Goal: Transaction & Acquisition: Download file/media

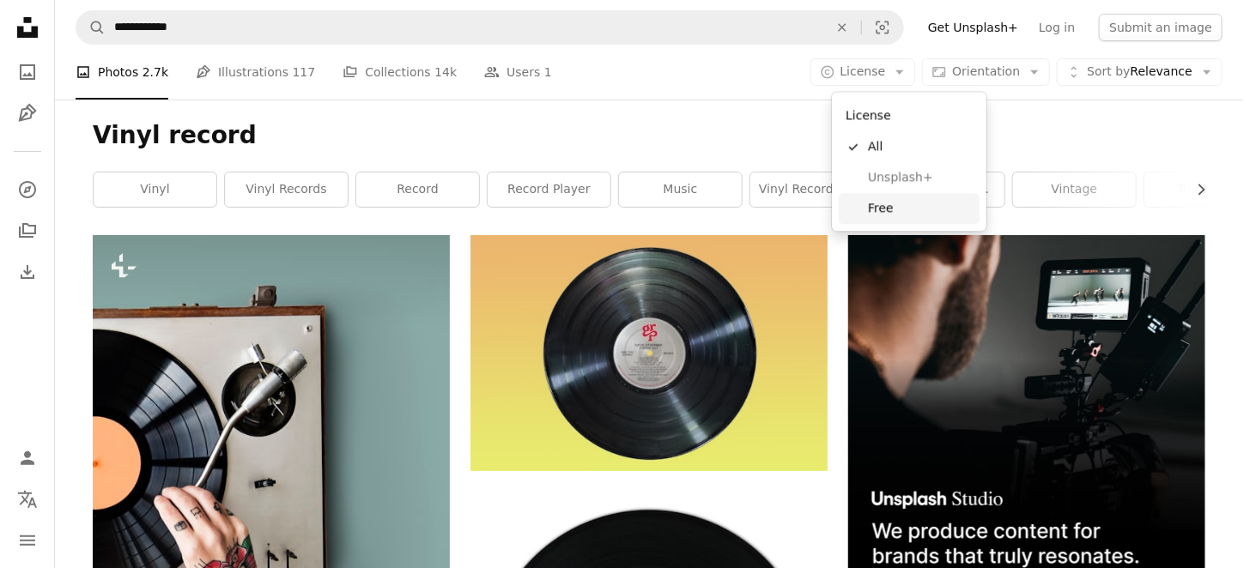
click at [889, 212] on span "Free" at bounding box center [920, 208] width 105 height 17
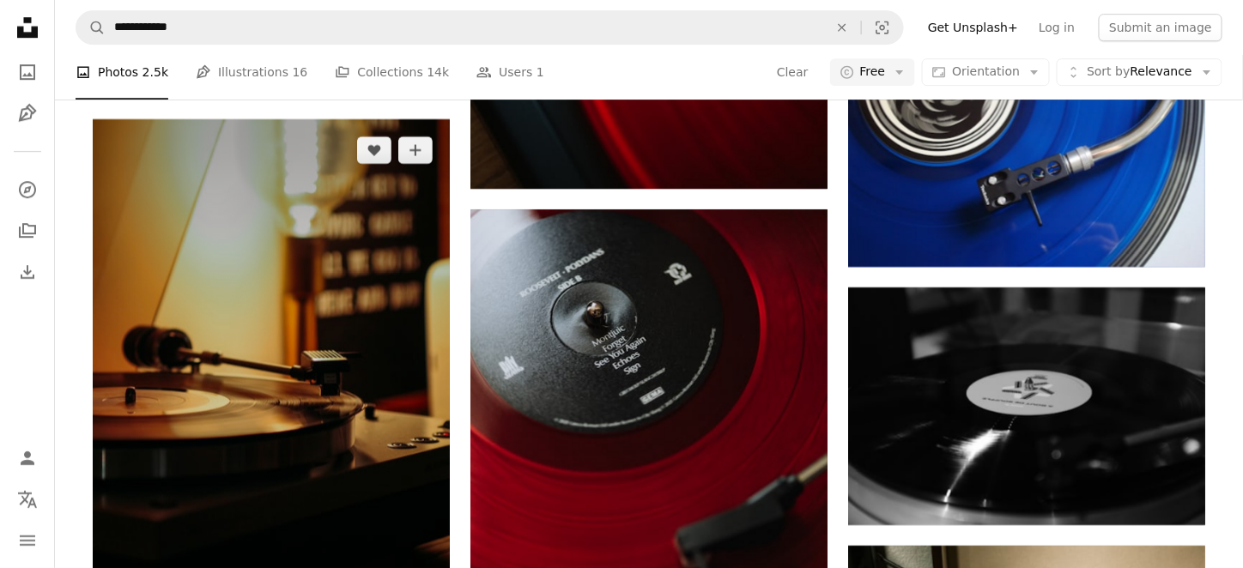
scroll to position [2060, 0]
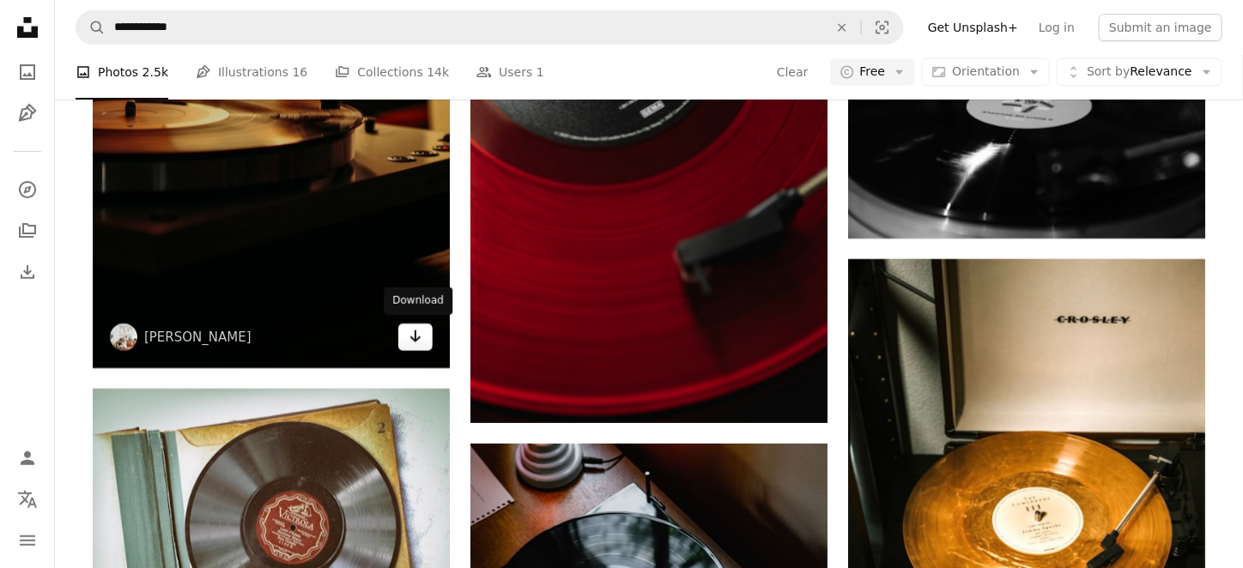
click at [422, 339] on icon "Arrow pointing down" at bounding box center [416, 336] width 14 height 21
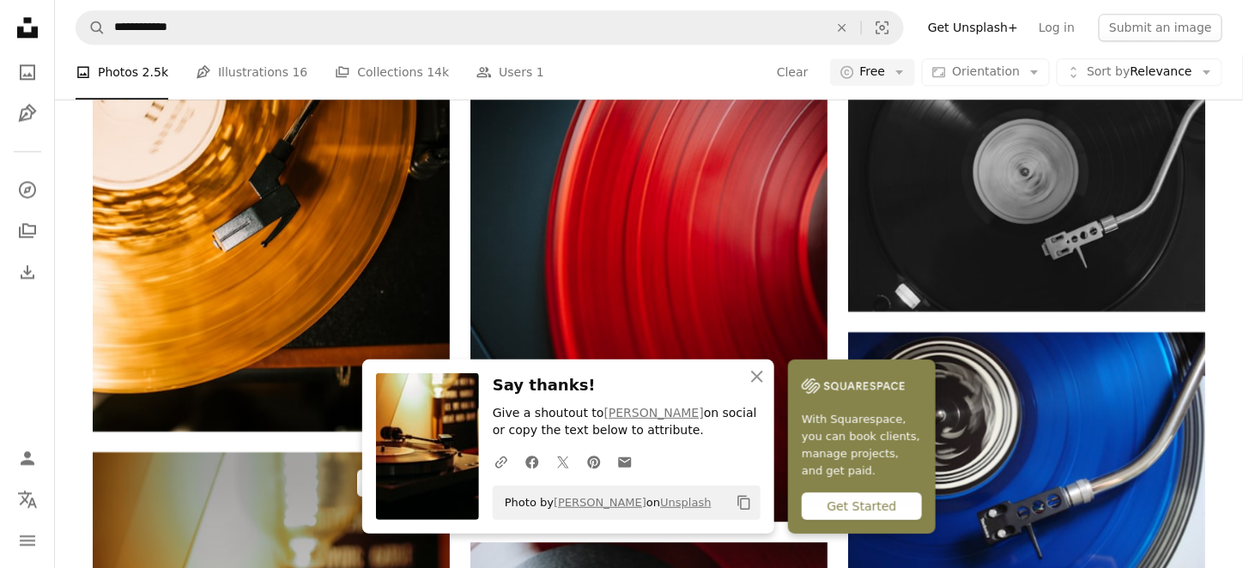
scroll to position [1602, 0]
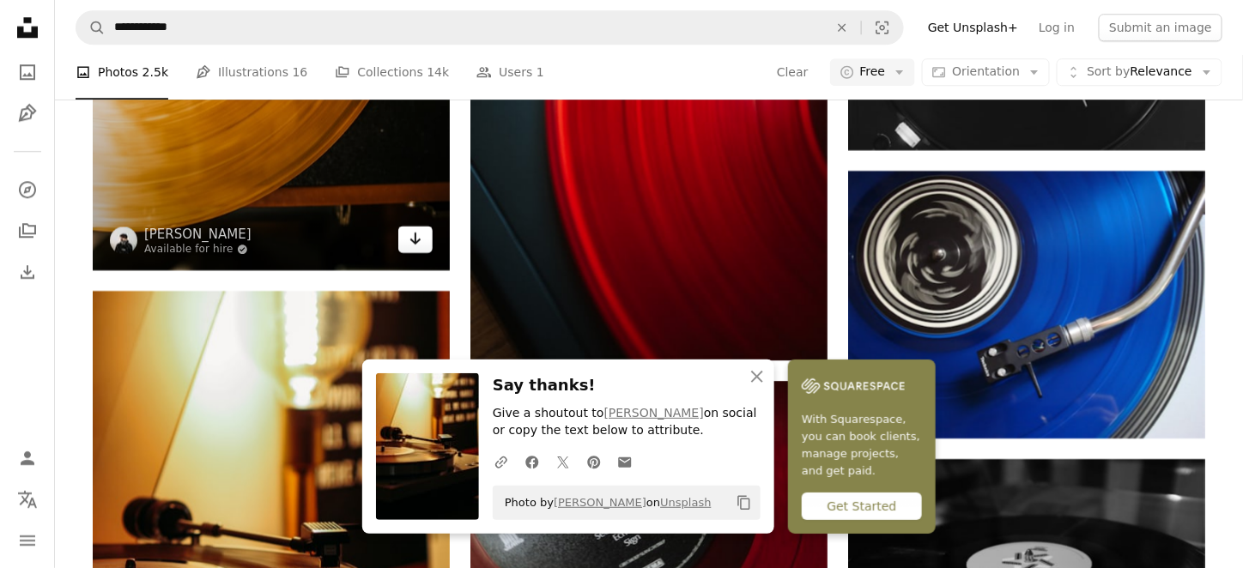
click at [421, 245] on icon "Arrow pointing down" at bounding box center [416, 238] width 14 height 21
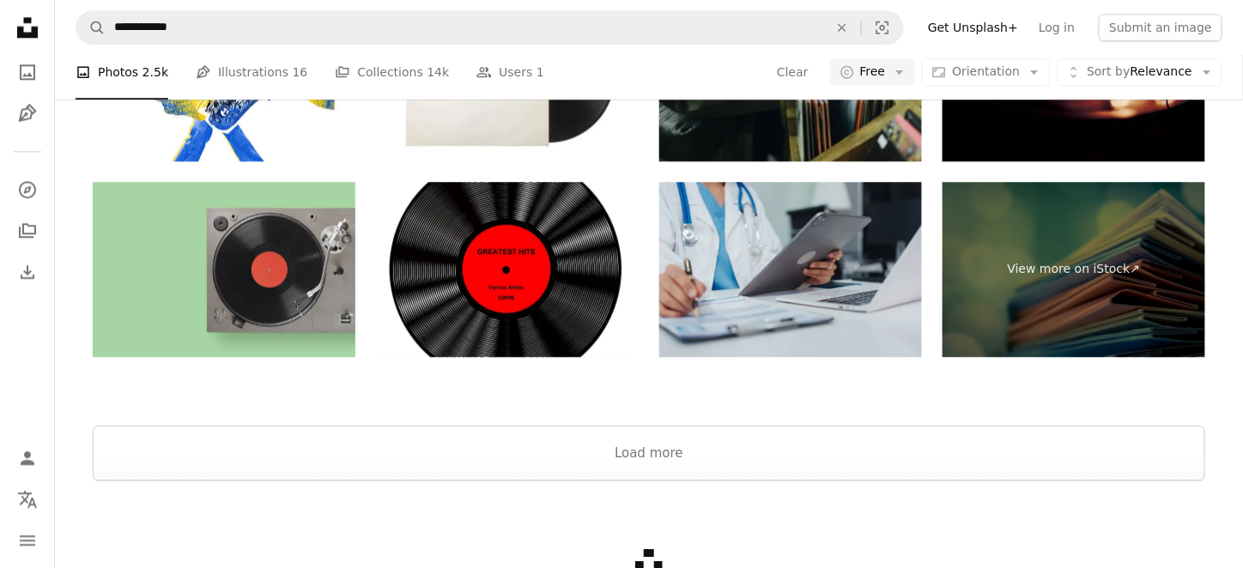
scroll to position [3714, 0]
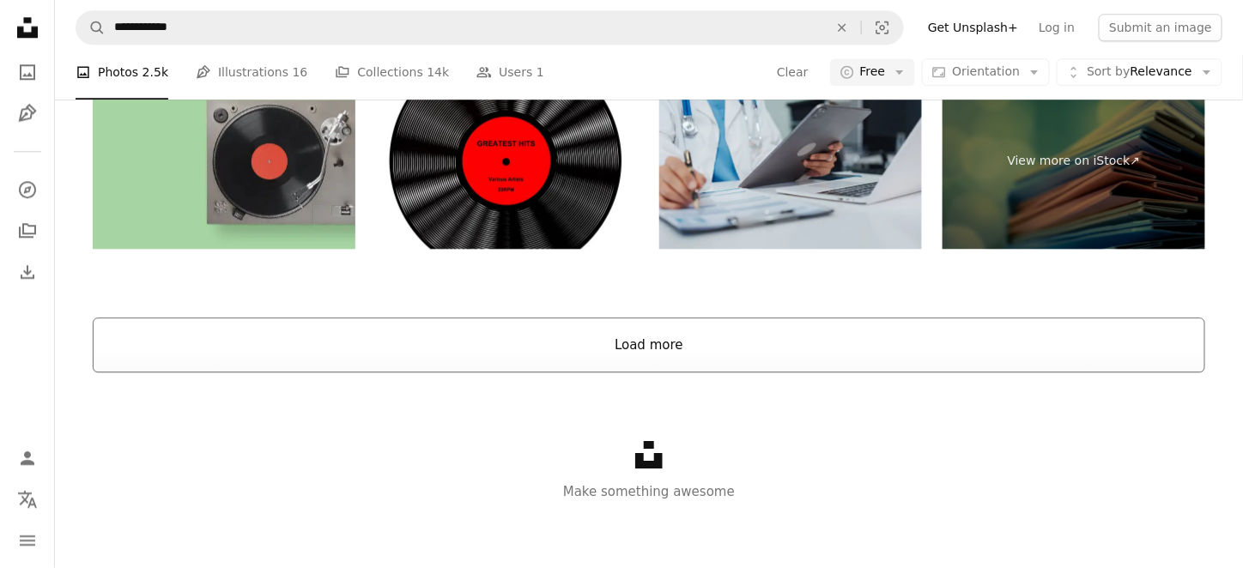
click at [450, 337] on button "Load more" at bounding box center [649, 345] width 1113 height 55
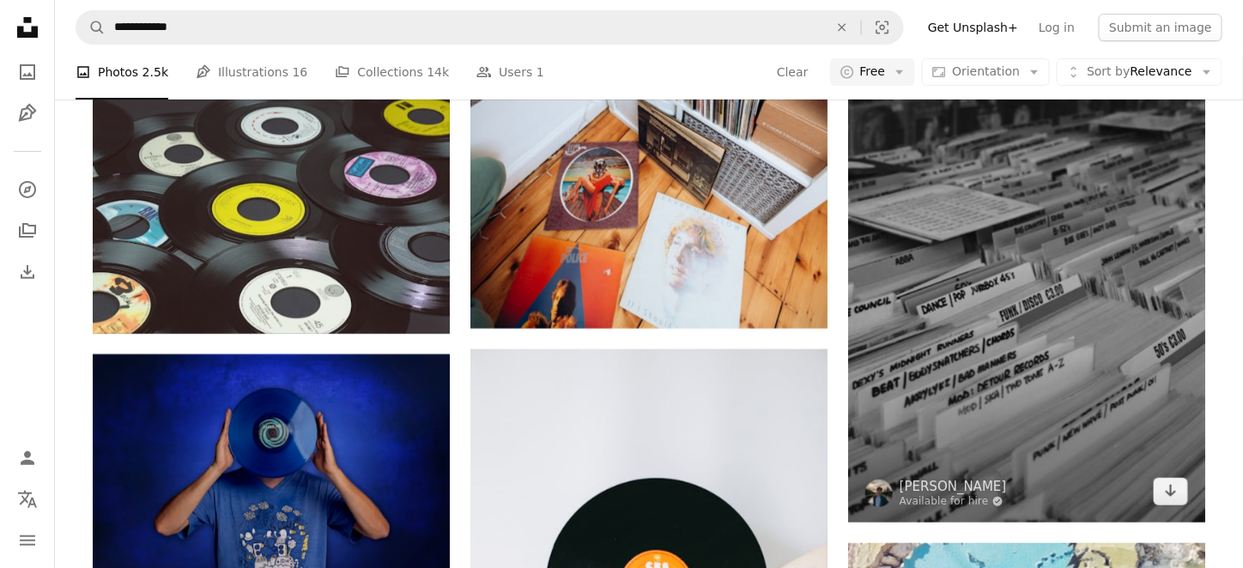
scroll to position [4551, 0]
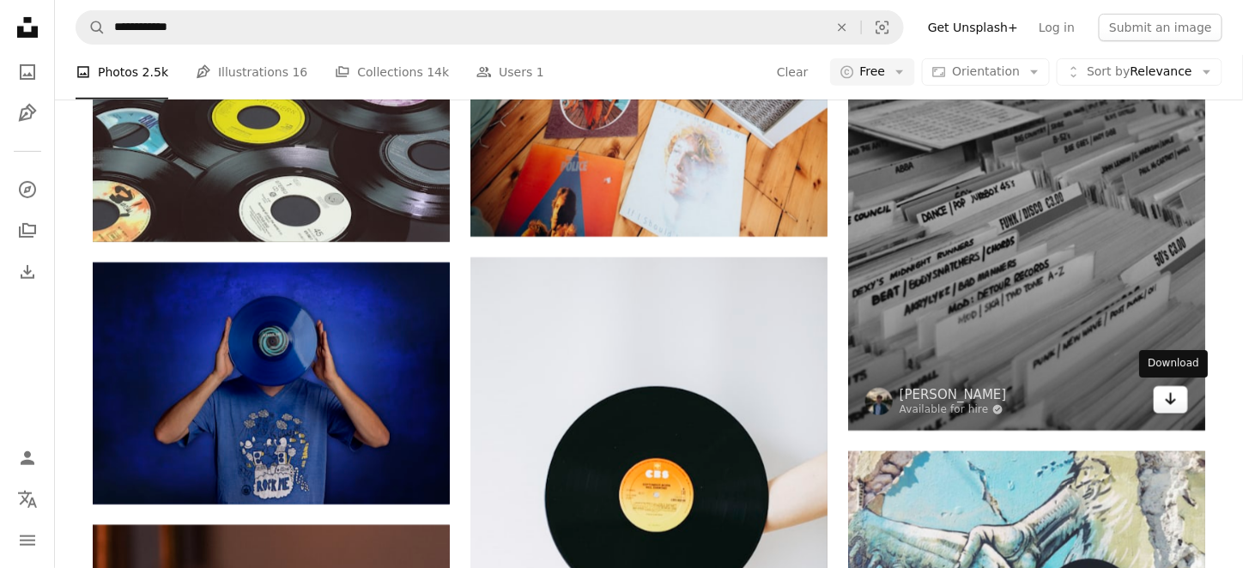
click at [1176, 403] on icon "Arrow pointing down" at bounding box center [1171, 399] width 14 height 21
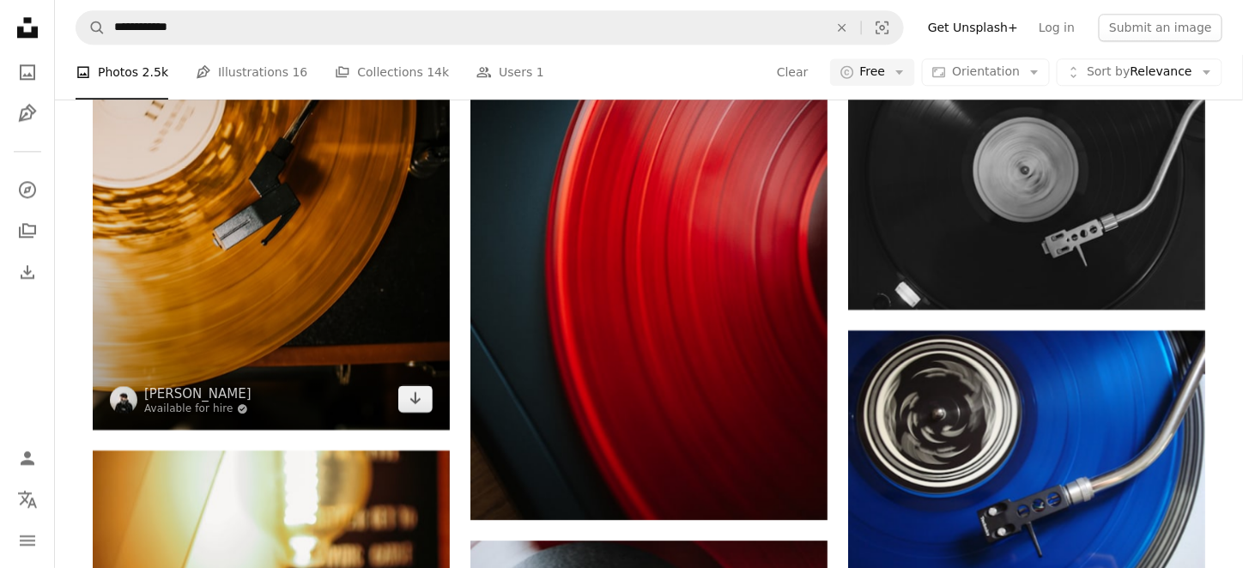
scroll to position [1461, 0]
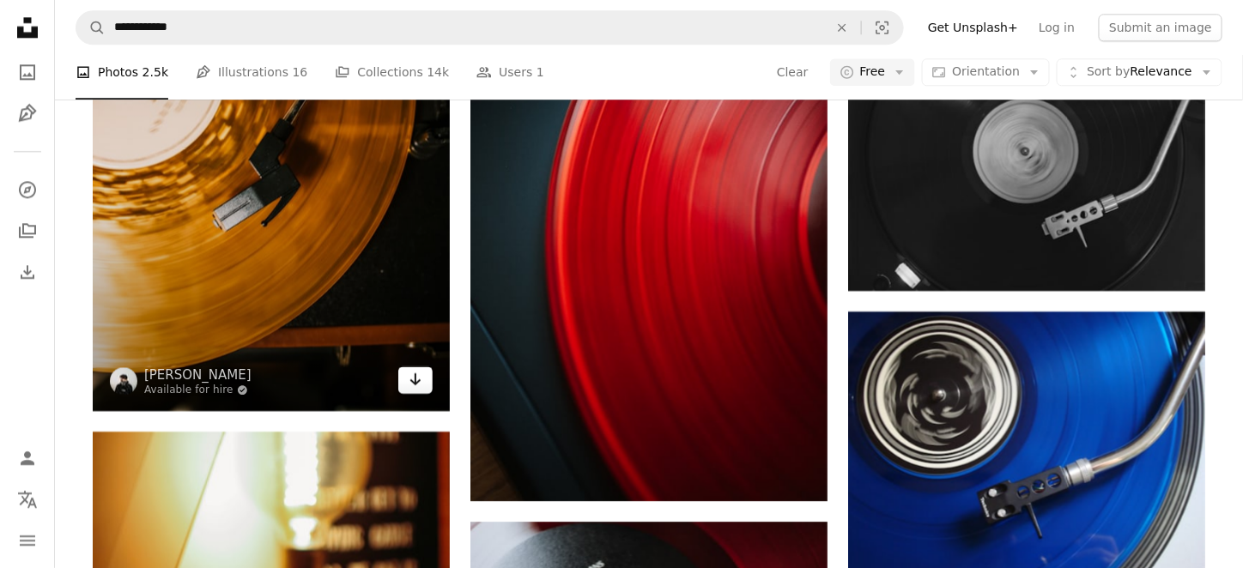
click at [427, 380] on link "Arrow pointing down" at bounding box center [415, 380] width 34 height 27
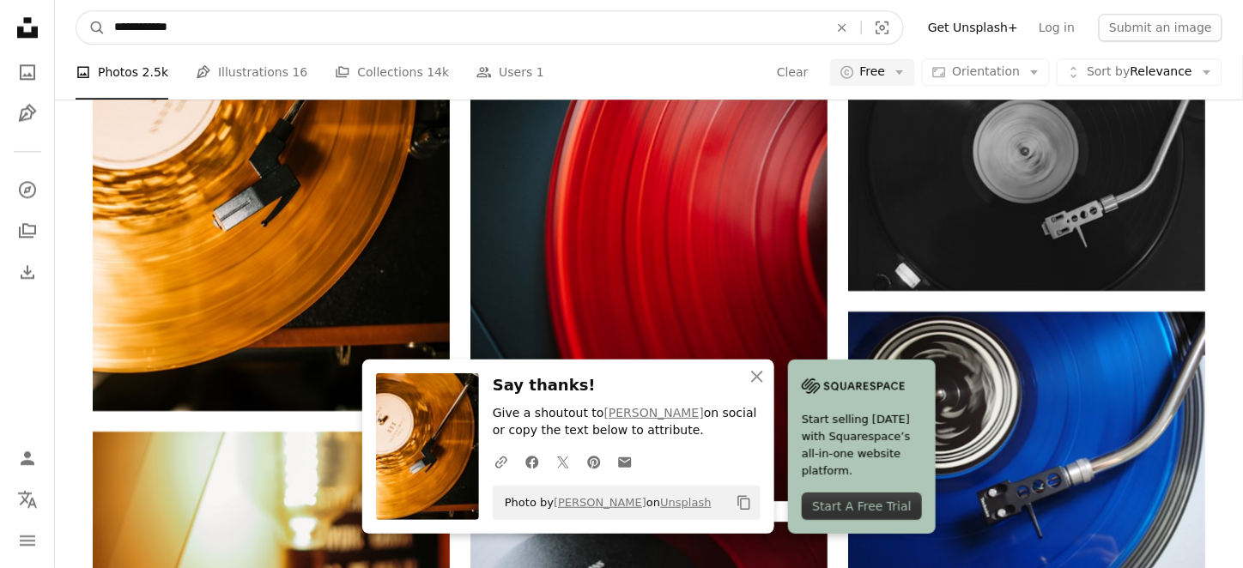
click at [509, 40] on input "**********" at bounding box center [465, 27] width 718 height 33
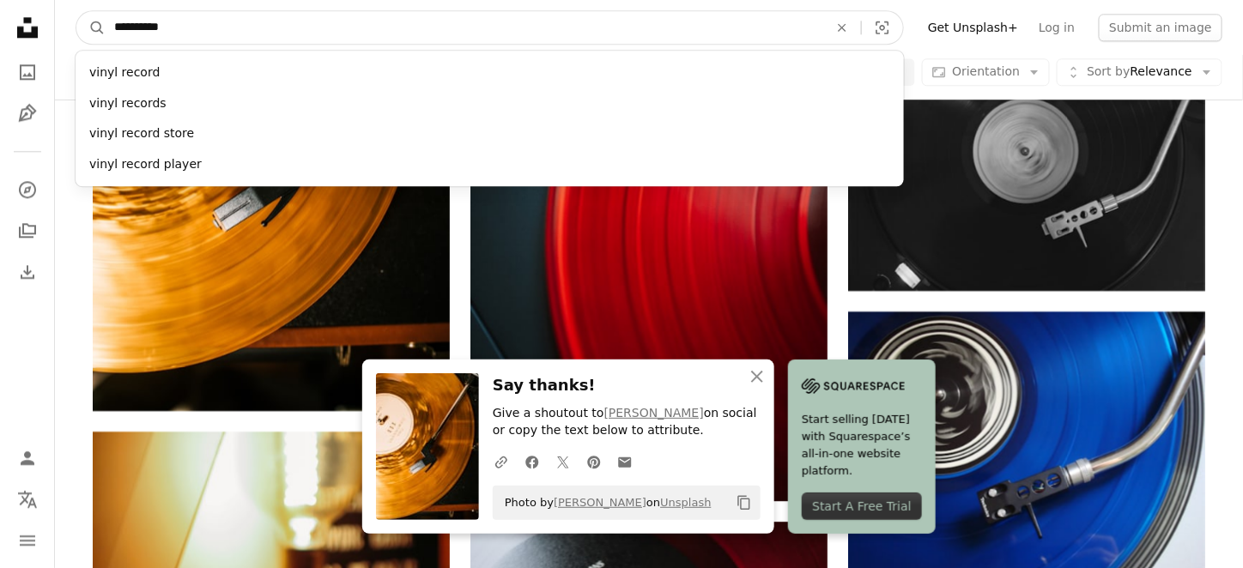
type input "**********"
click at [76, 11] on button "A magnifying glass" at bounding box center [90, 27] width 29 height 33
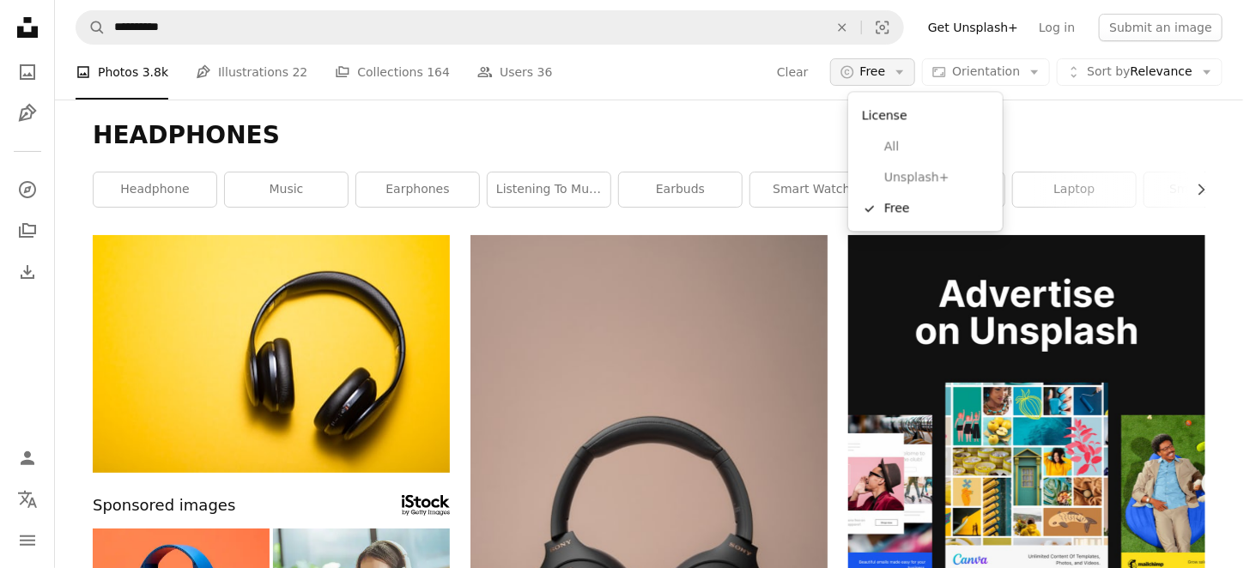
click at [886, 74] on span "Free" at bounding box center [873, 72] width 26 height 17
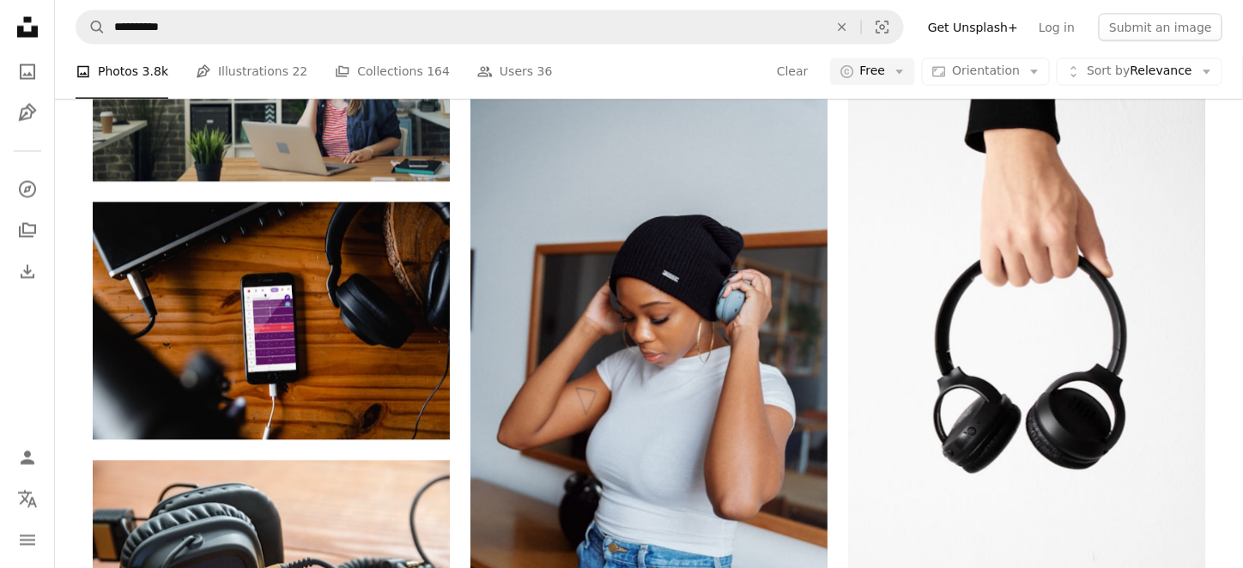
scroll to position [9843, 0]
